Goal: Task Accomplishment & Management: Use online tool/utility

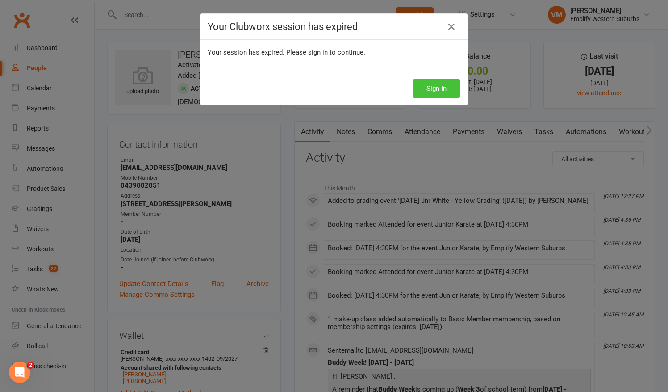
click at [423, 85] on button "Sign In" at bounding box center [437, 88] width 48 height 19
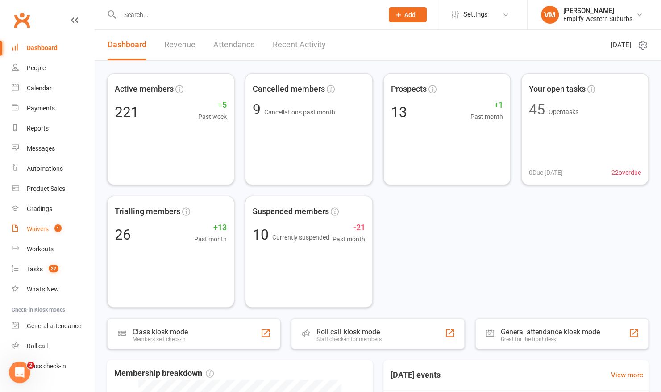
click at [38, 228] on div "Waivers" at bounding box center [38, 228] width 22 height 7
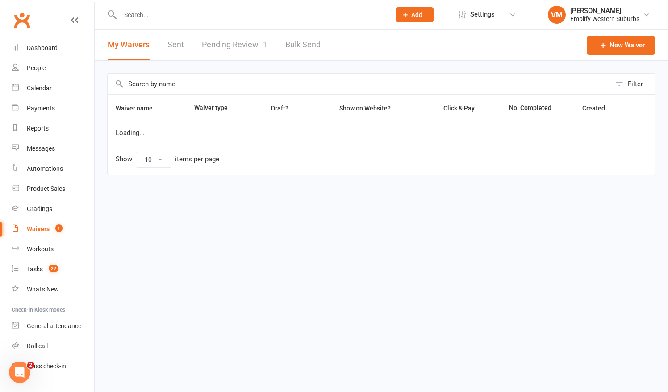
click at [228, 42] on link "Pending Review 1" at bounding box center [235, 44] width 66 height 31
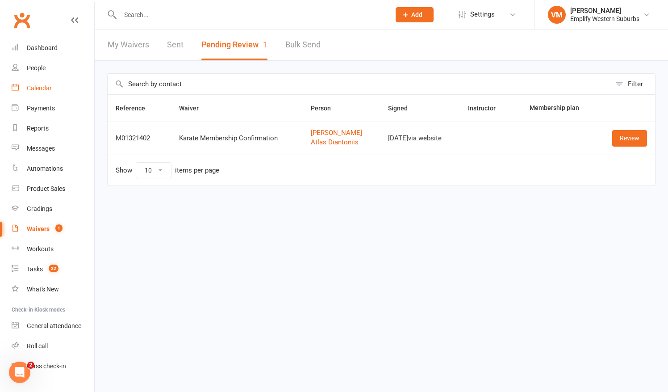
click at [40, 86] on div "Calendar" at bounding box center [39, 87] width 25 height 7
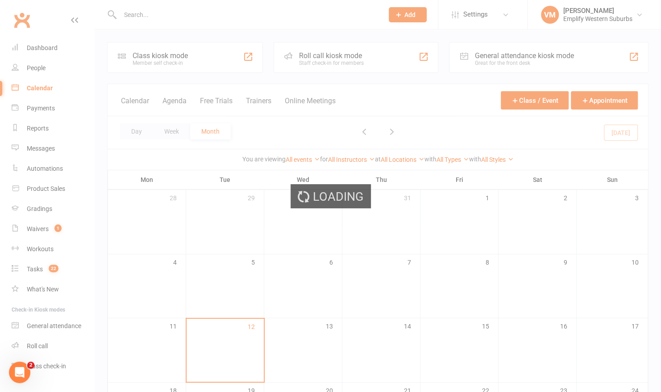
scroll to position [98, 0]
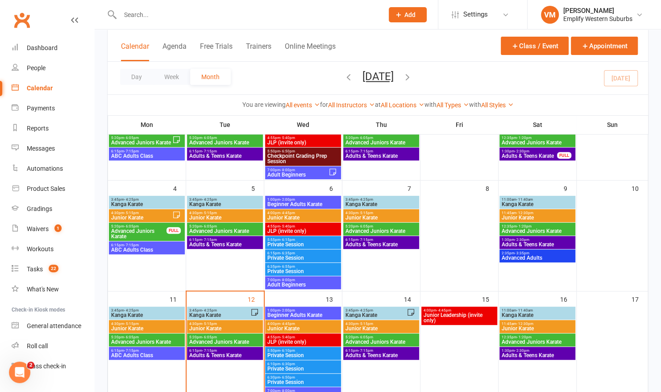
click at [224, 309] on span "3:45pm - 4:25pm" at bounding box center [220, 310] width 62 height 4
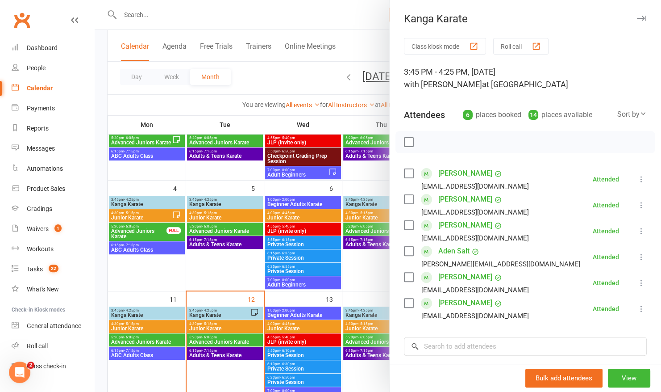
click at [535, 51] on button "Roll call" at bounding box center [521, 46] width 55 height 17
